Goal: Use online tool/utility: Utilize a website feature to perform a specific function

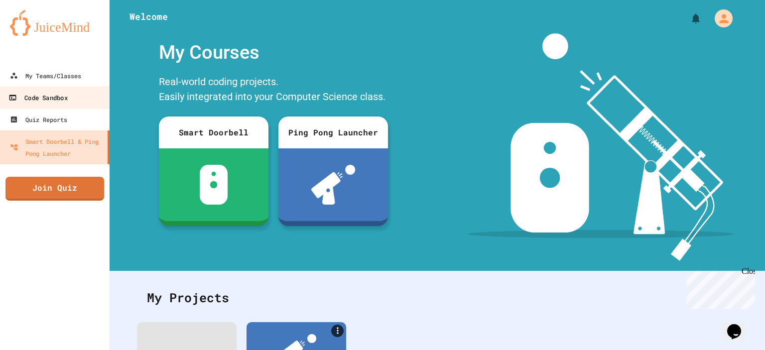
click at [30, 95] on div "Code Sandbox" at bounding box center [37, 98] width 59 height 12
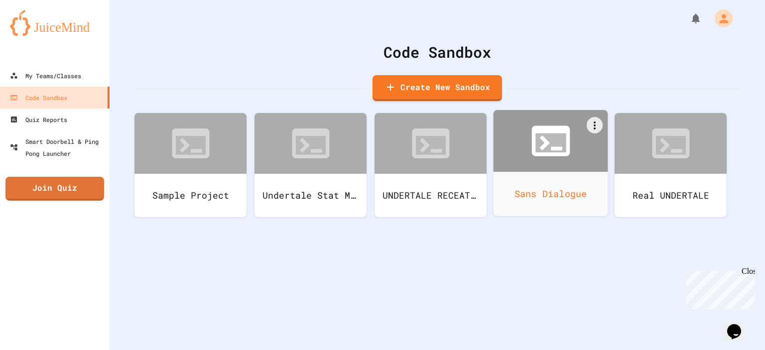
click at [533, 159] on icon at bounding box center [551, 141] width 46 height 46
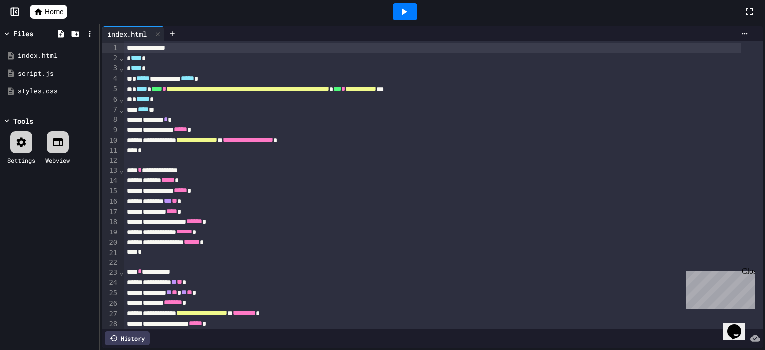
click at [448, 156] on div at bounding box center [443, 160] width 638 height 10
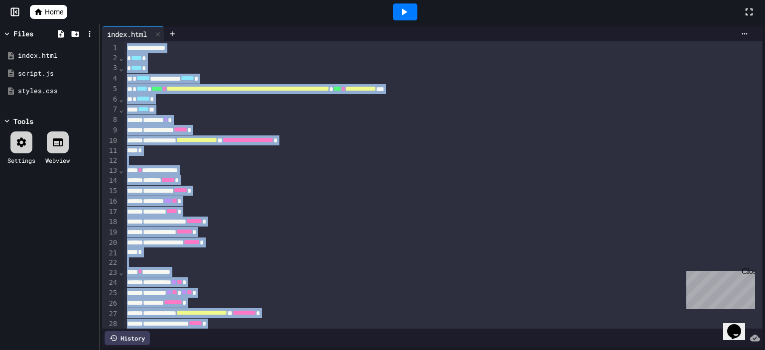
copy div "**********"
